Goal: Navigation & Orientation: Go to known website

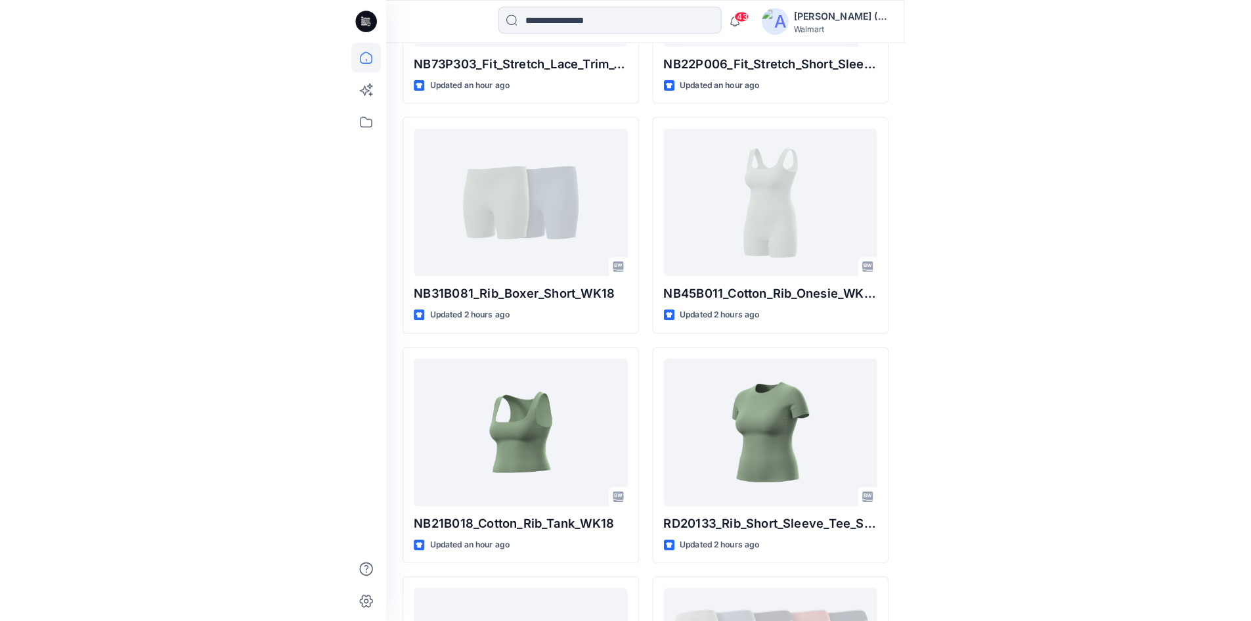
scroll to position [546, 0]
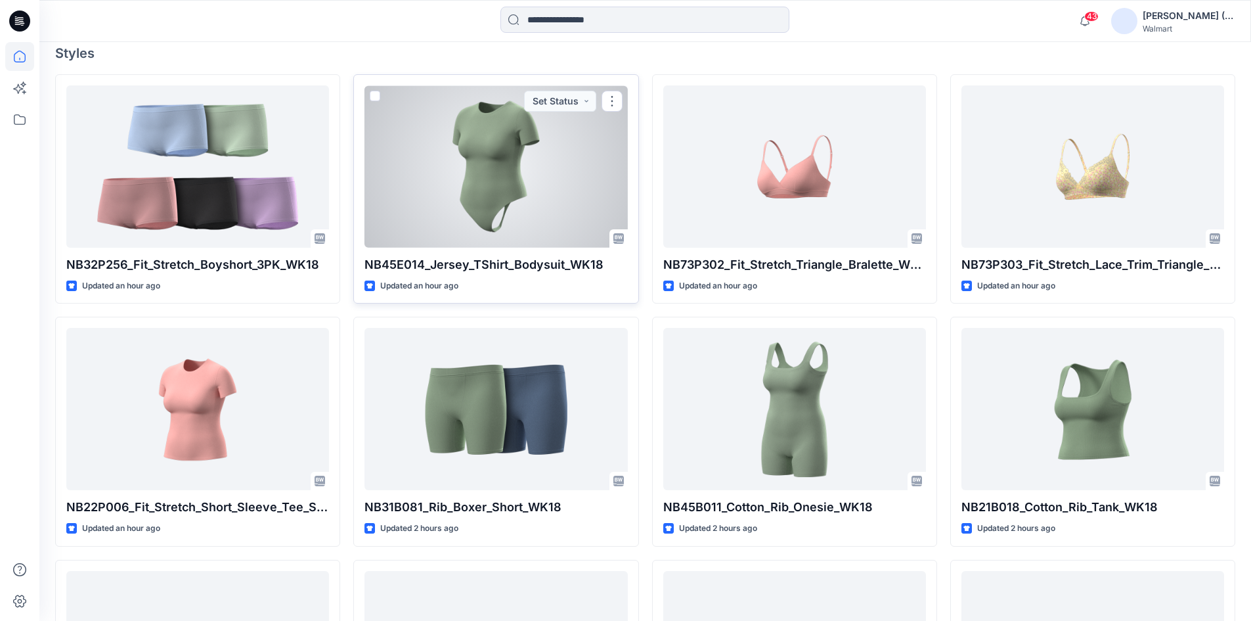
scroll to position [394, 0]
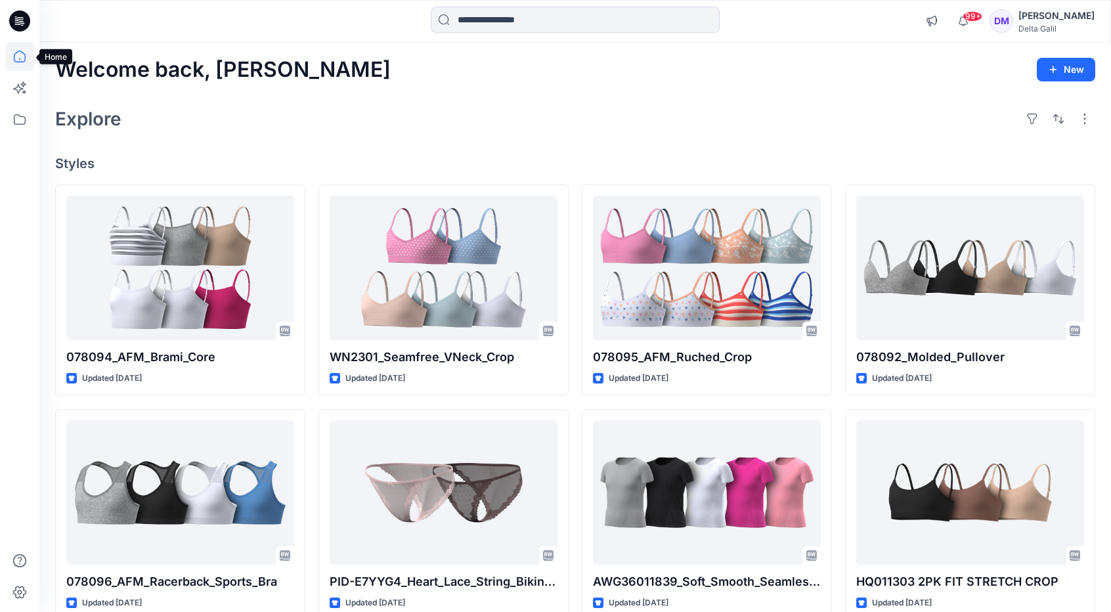
click at [16, 56] on icon at bounding box center [19, 56] width 29 height 29
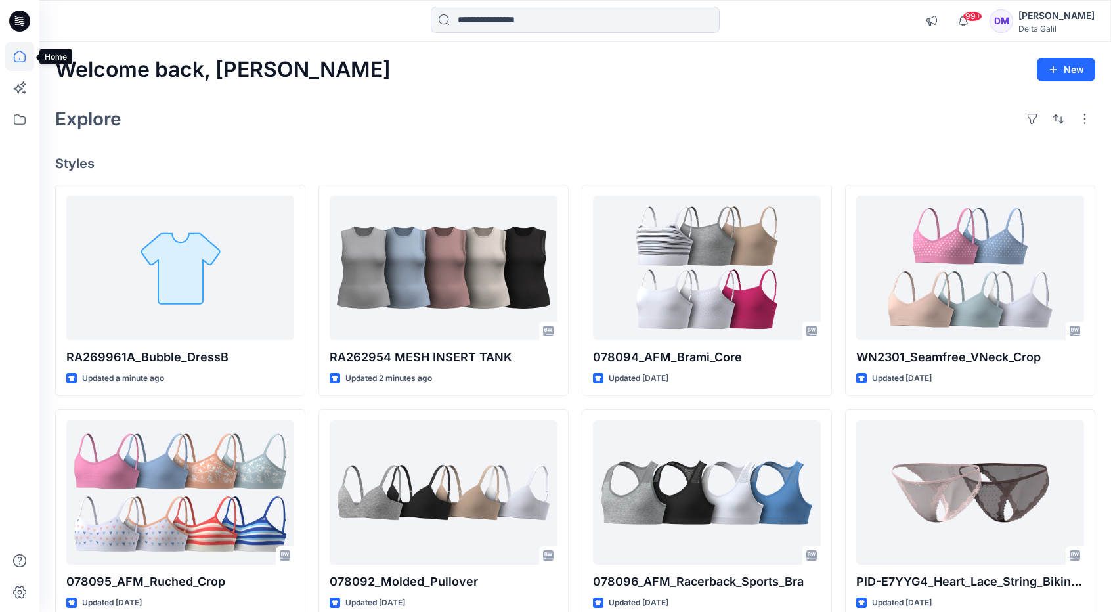
click at [18, 58] on icon at bounding box center [19, 56] width 29 height 29
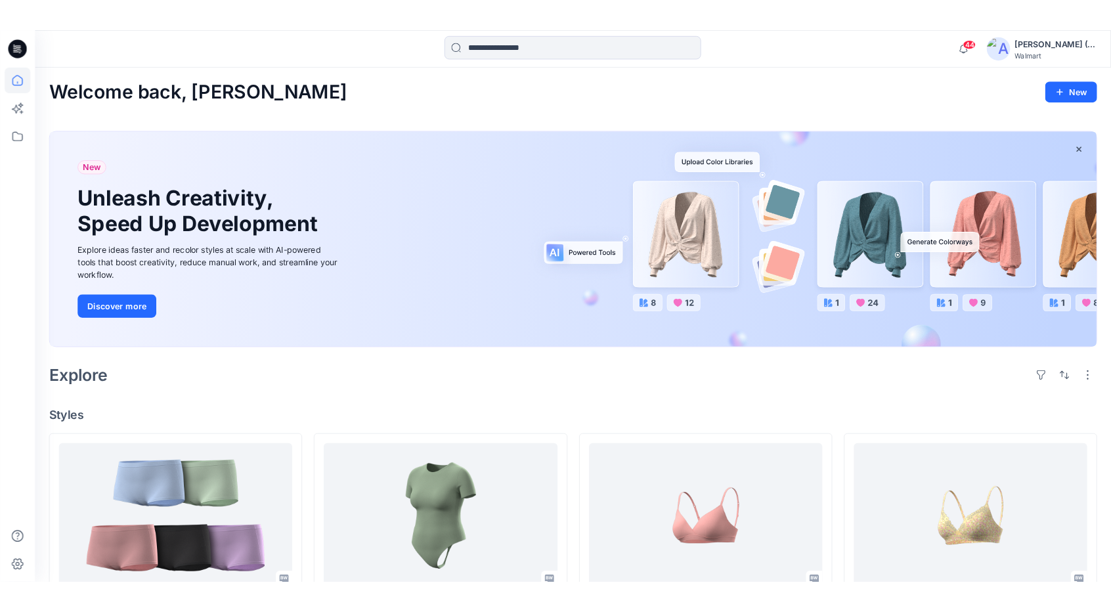
scroll to position [394, 0]
